Goal: Transaction & Acquisition: Purchase product/service

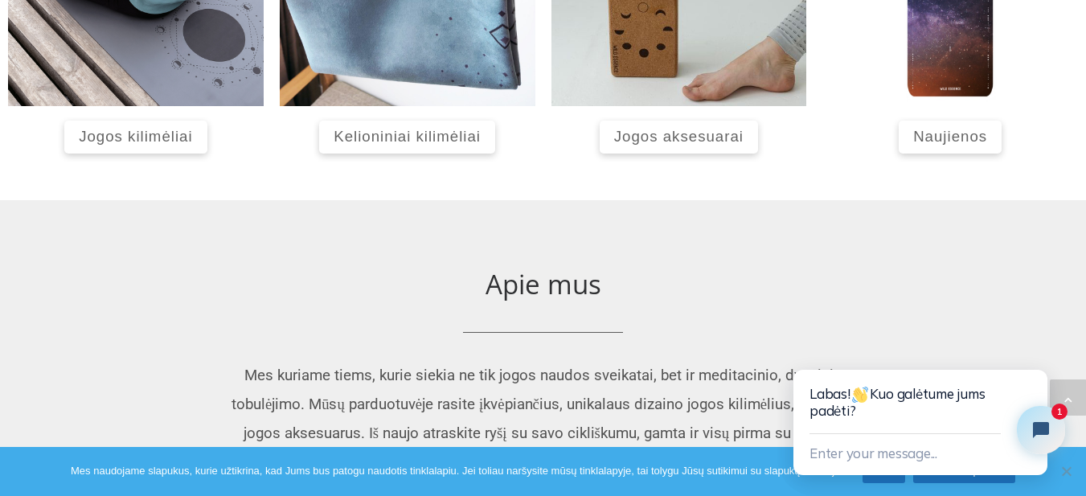
click at [369, 133] on span "Kelioniniai kilimėliai" at bounding box center [407, 136] width 147 height 17
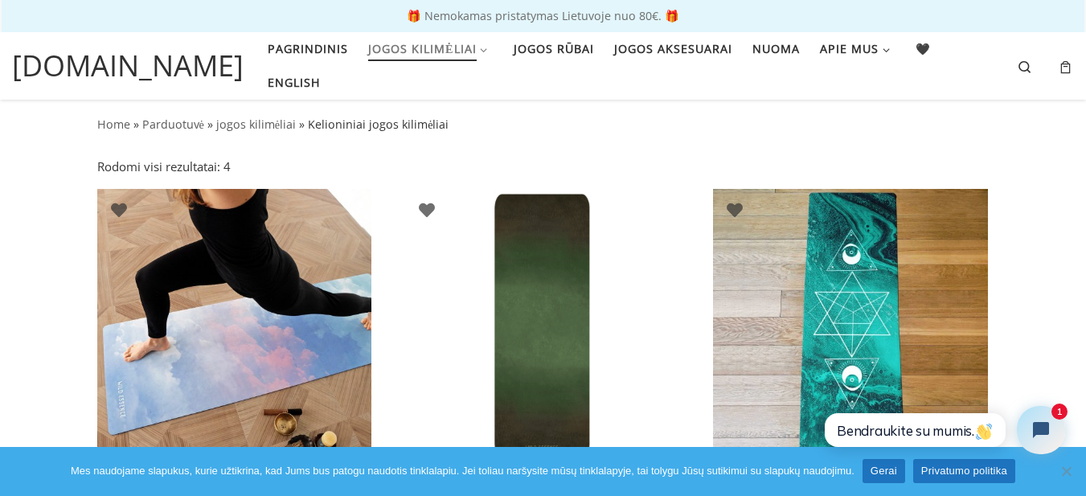
scroll to position [433, 0]
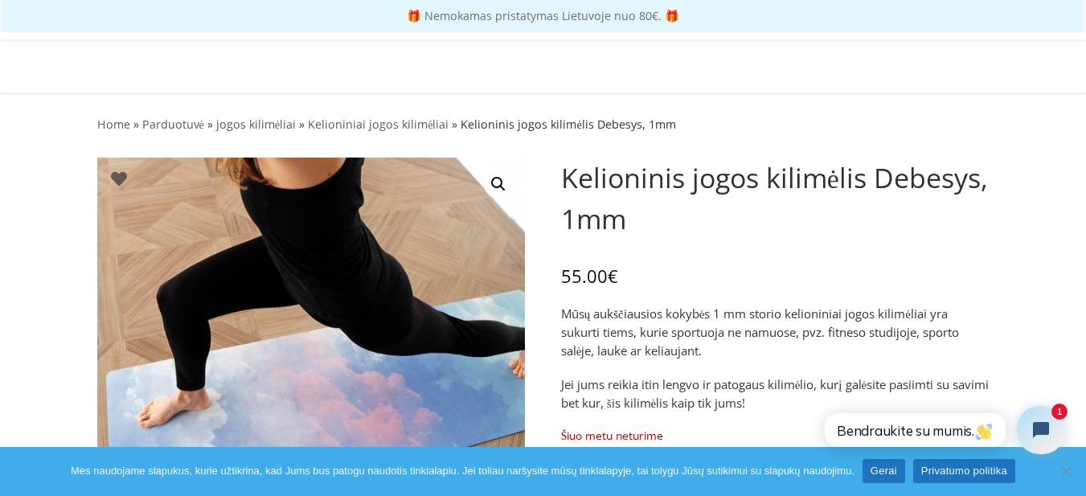
scroll to position [433, 0]
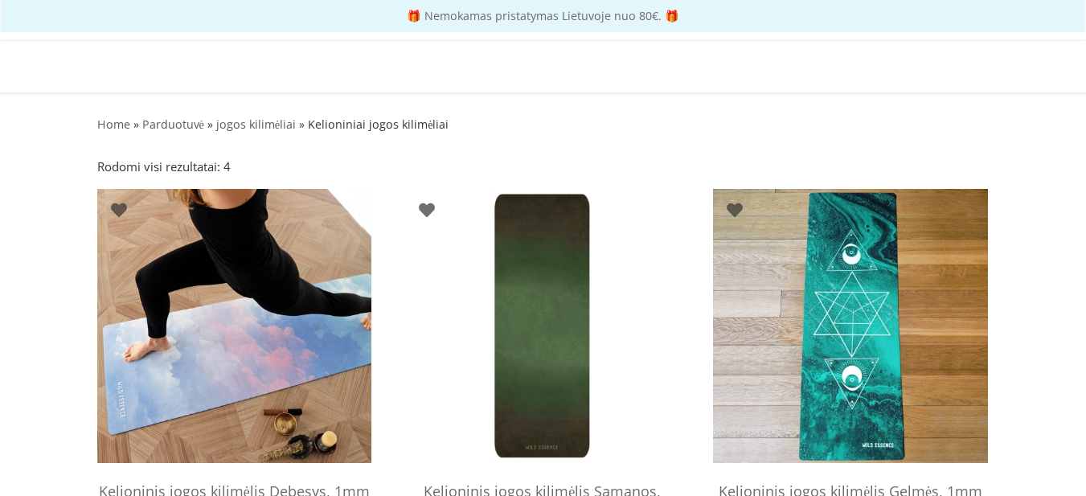
scroll to position [433, 0]
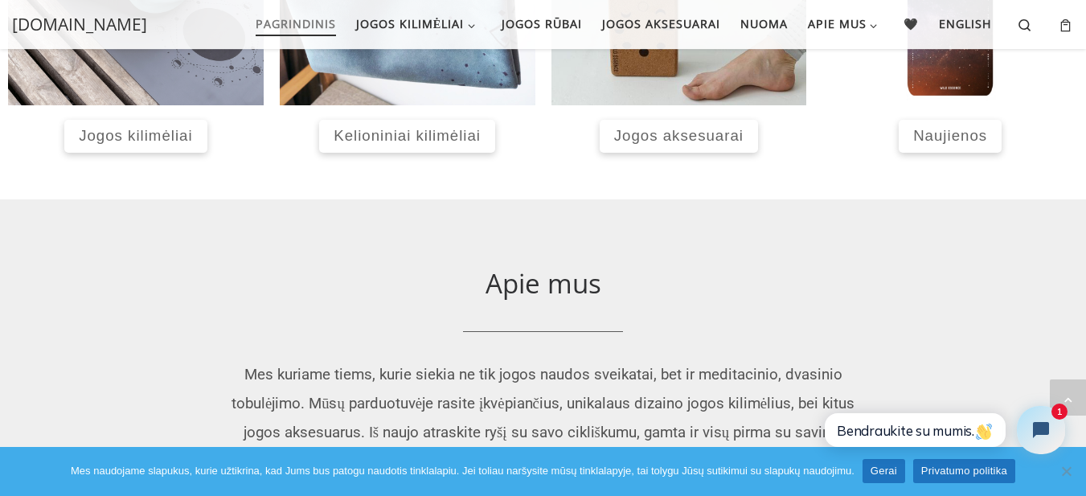
scroll to position [838, 0]
